Goal: Transaction & Acquisition: Purchase product/service

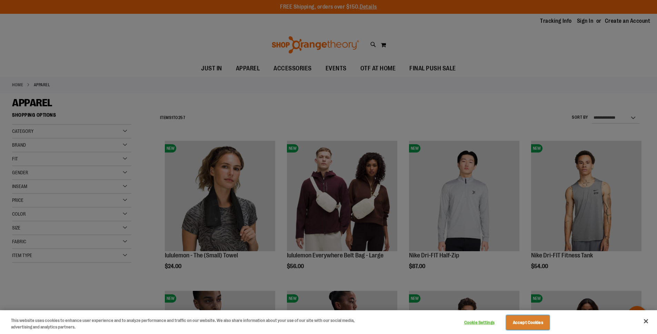
click at [532, 318] on button "Accept Cookies" at bounding box center [527, 322] width 43 height 14
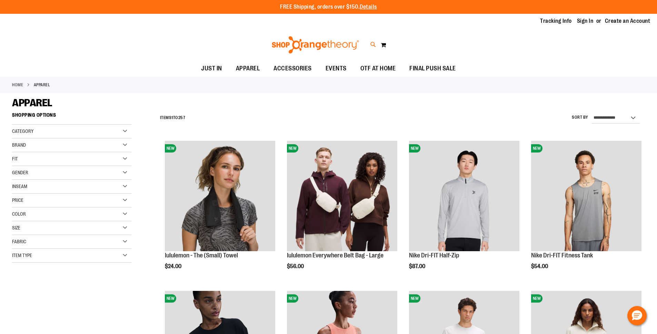
click at [374, 46] on icon at bounding box center [373, 45] width 6 height 8
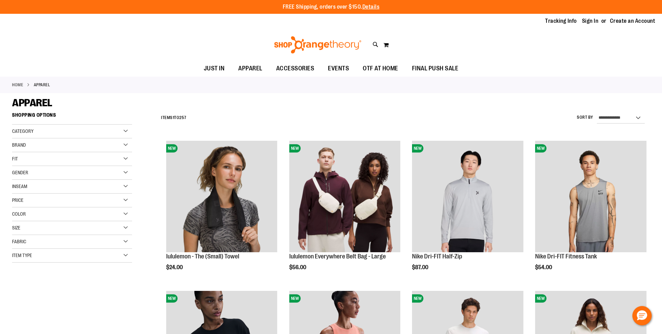
type input "*********"
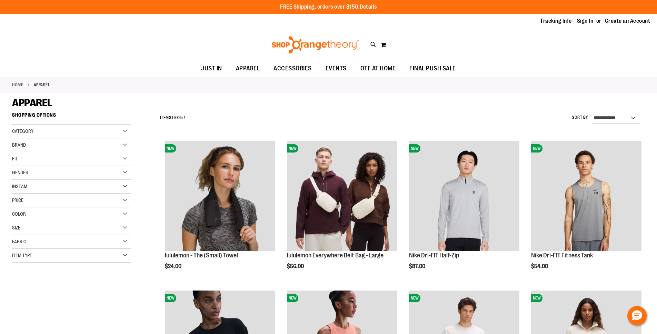
drag, startPoint x: 98, startPoint y: 154, endPoint x: 101, endPoint y: 151, distance: 4.2
click at [99, 153] on div "Fit" at bounding box center [71, 159] width 119 height 14
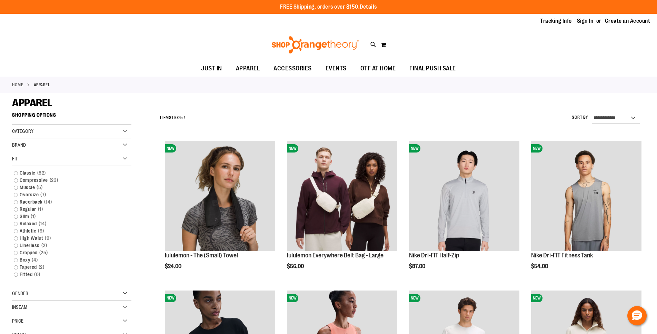
drag, startPoint x: 93, startPoint y: 157, endPoint x: 96, endPoint y: 153, distance: 4.4
click at [94, 155] on div "Fit" at bounding box center [71, 159] width 119 height 14
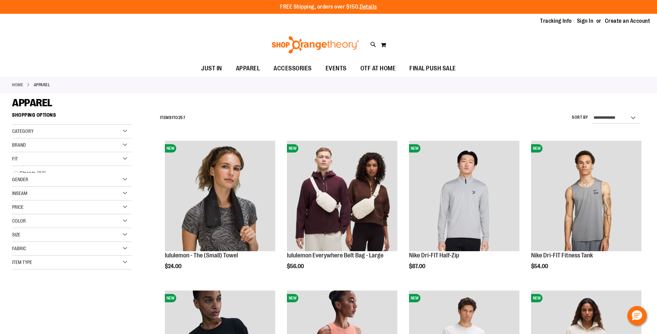
click at [101, 143] on div "Brand" at bounding box center [71, 145] width 119 height 14
click at [16, 173] on link "lululemon" at bounding box center [67, 173] width 114 height 7
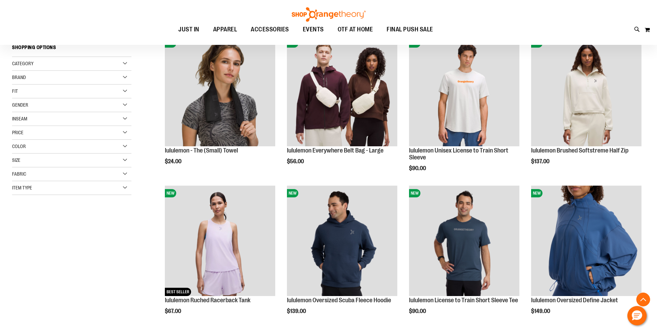
scroll to position [109, 0]
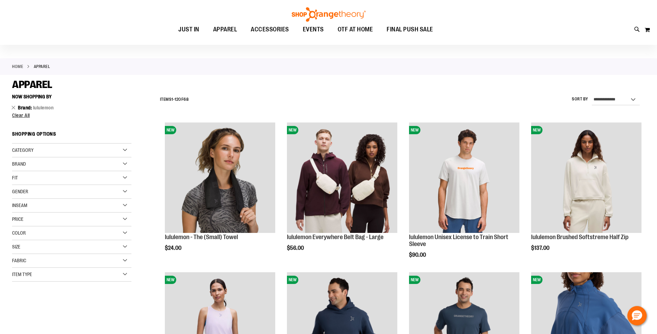
scroll to position [15, 0]
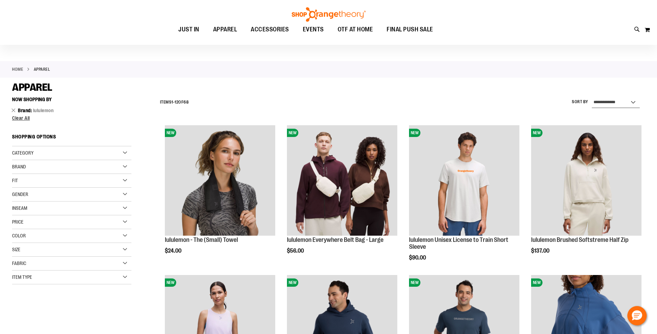
click at [609, 99] on select "**********" at bounding box center [616, 102] width 48 height 11
select select "*********"
click at [592, 97] on select "**********" at bounding box center [616, 102] width 48 height 11
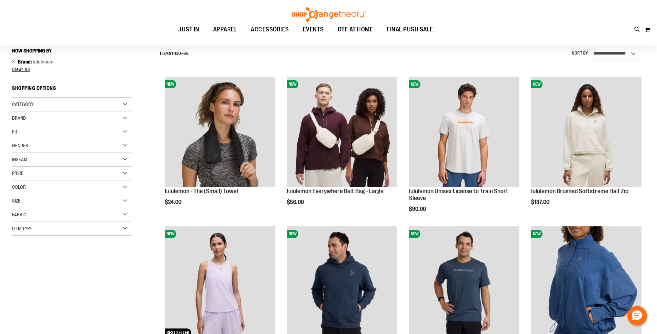
scroll to position [64, 0]
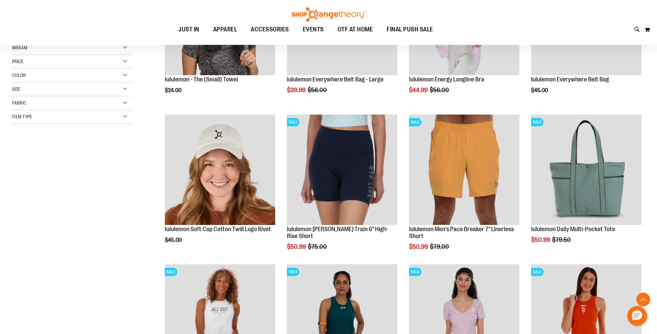
scroll to position [185, 0]
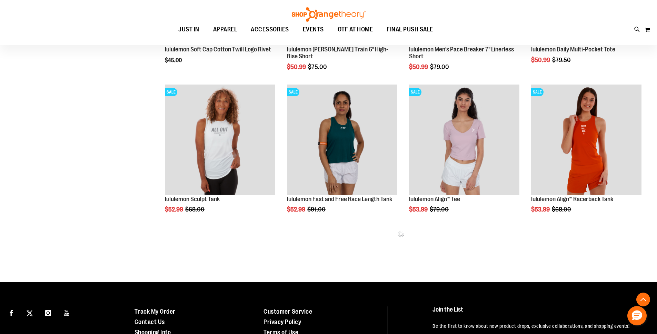
scroll to position [356, 0]
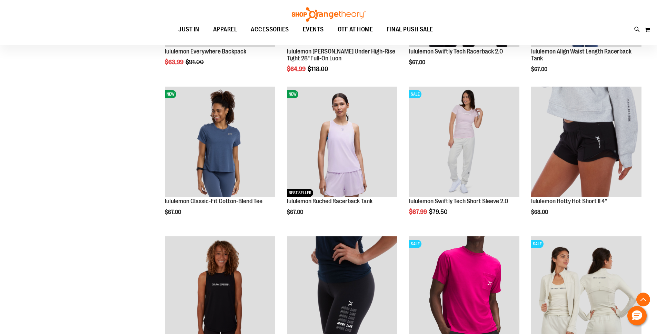
scroll to position [1109, 0]
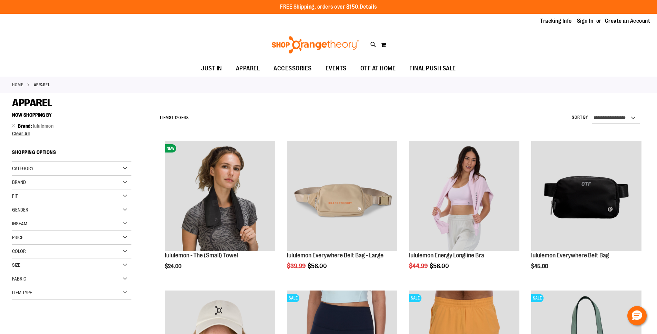
click at [117, 179] on div "Brand" at bounding box center [71, 183] width 119 height 14
click at [18, 213] on link "lululemon" at bounding box center [67, 210] width 114 height 7
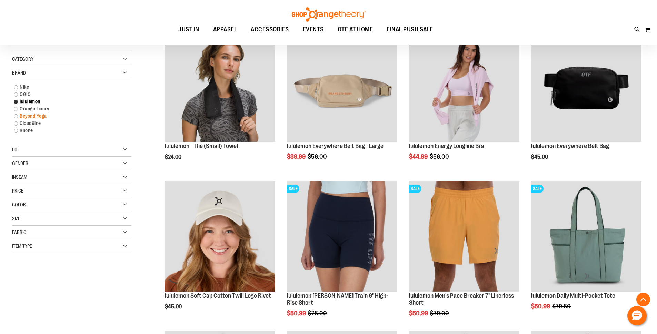
click at [16, 115] on link "Beyond Yoga" at bounding box center [67, 115] width 114 height 7
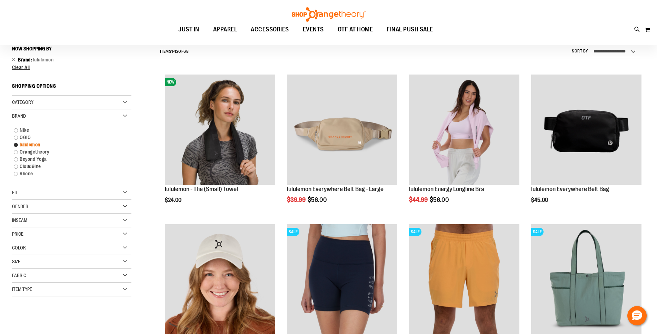
scroll to position [64, 0]
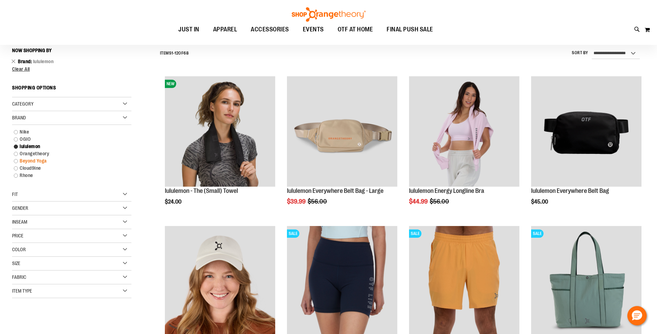
click at [16, 162] on link "Beyond Yoga" at bounding box center [67, 160] width 114 height 7
click at [23, 160] on link "Beyond Yoga" at bounding box center [67, 160] width 114 height 7
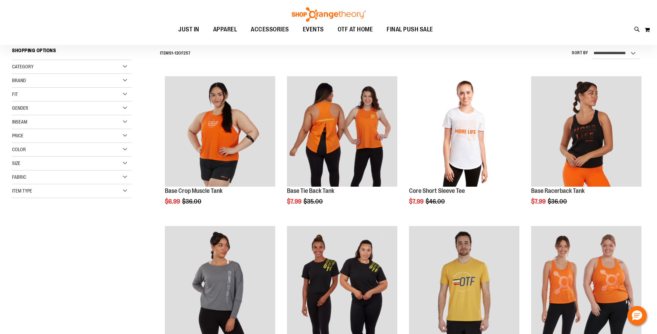
click at [30, 163] on div "Size" at bounding box center [71, 164] width 119 height 14
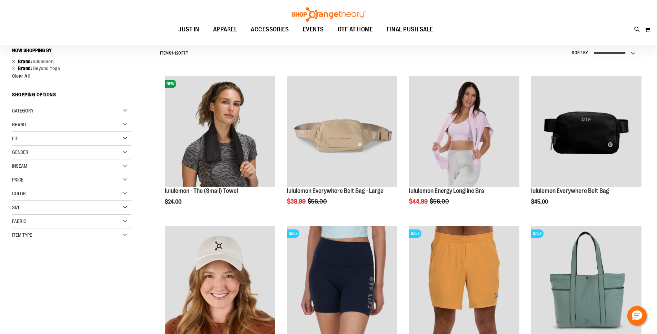
click at [13, 61] on link "Remove This Item" at bounding box center [13, 61] width 4 height 7
click at [13, 62] on link "Remove This Item" at bounding box center [13, 61] width 4 height 7
